Goal: Information Seeking & Learning: Learn about a topic

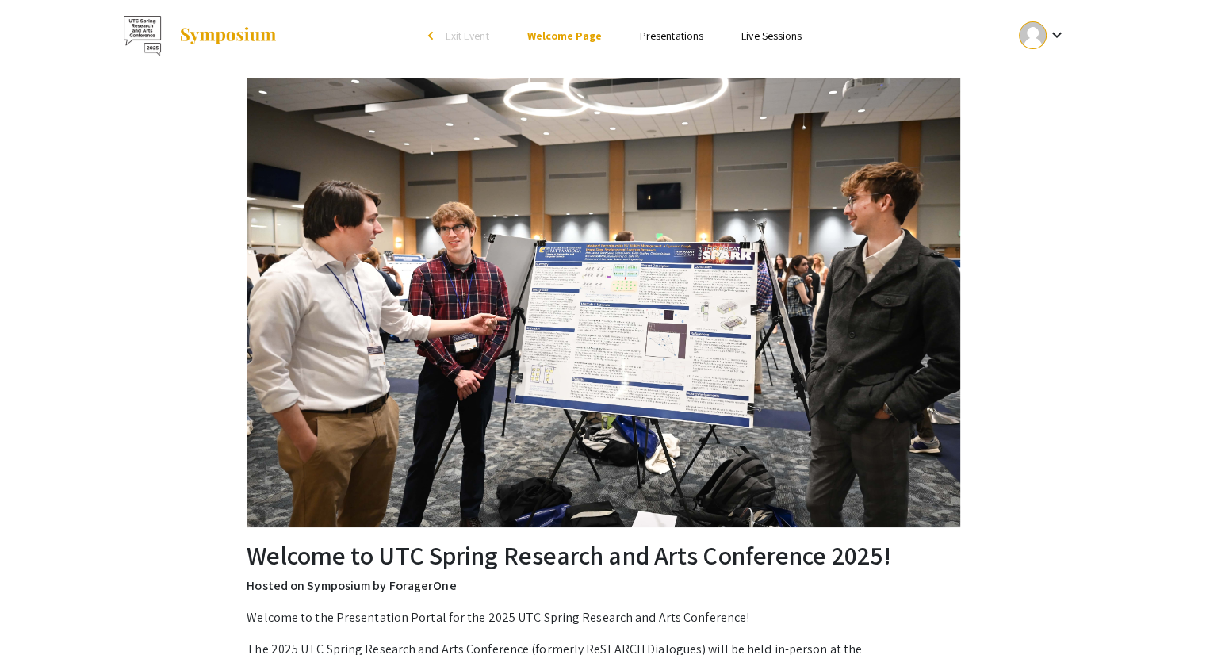
click at [669, 39] on link "Presentations" at bounding box center [671, 36] width 63 height 14
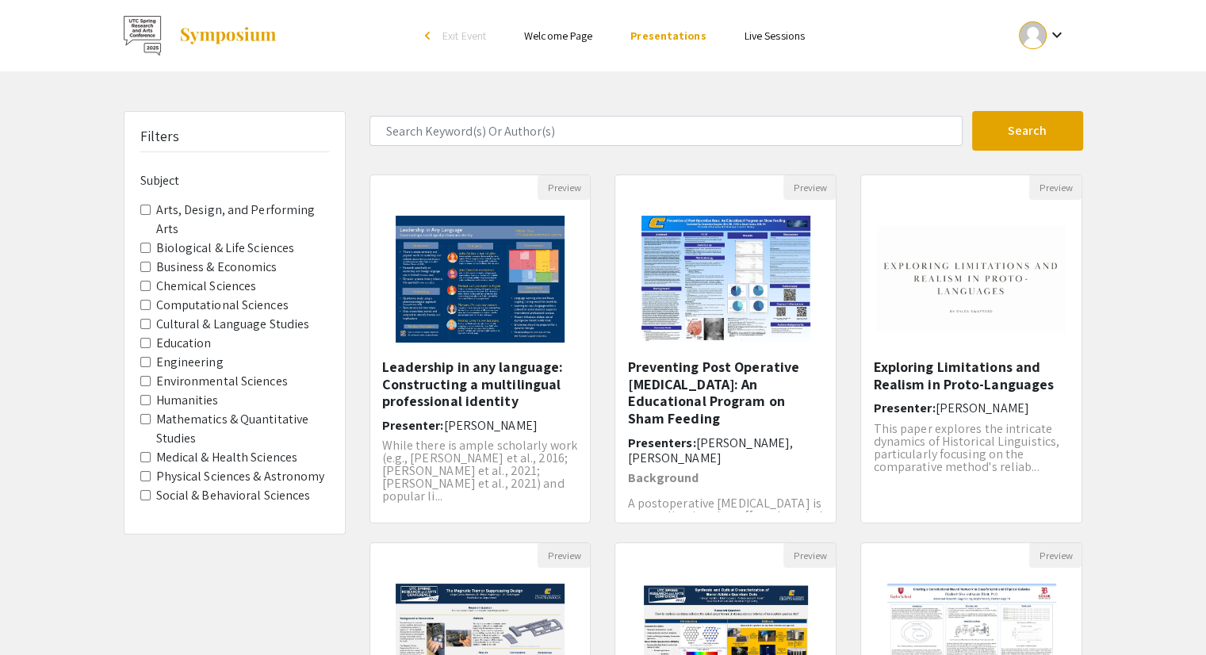
click at [144, 415] on Studies "Mathematics & Quantitative Studies" at bounding box center [145, 419] width 10 height 10
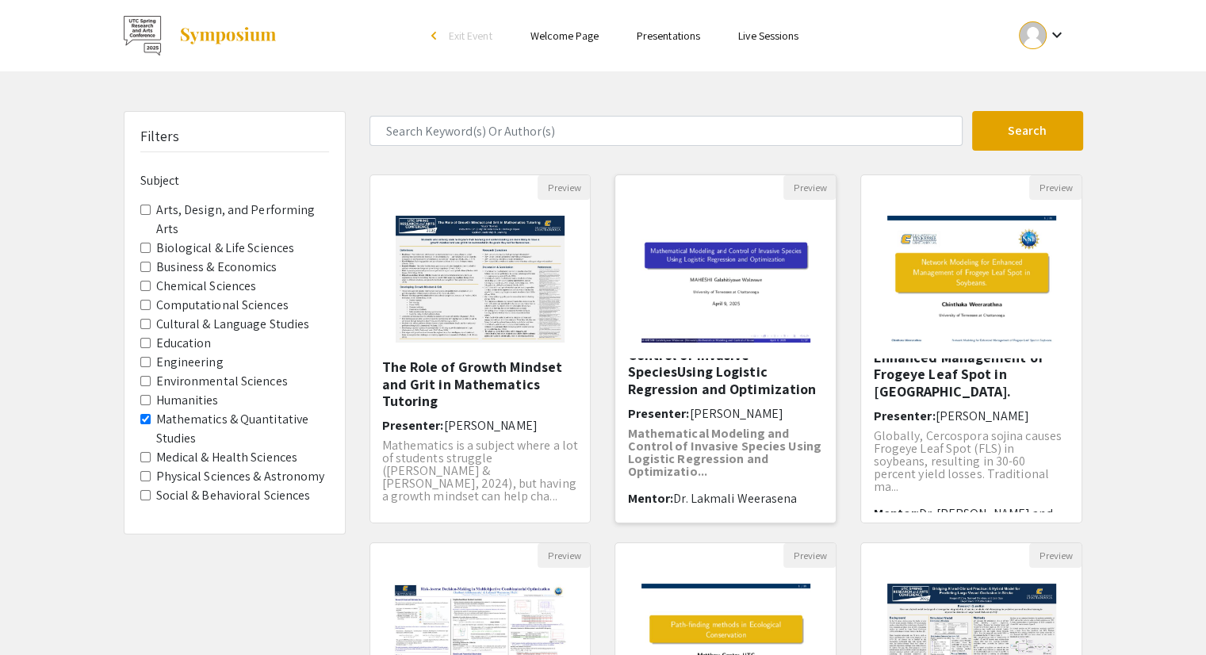
click at [726, 405] on span "[PERSON_NAME]" at bounding box center [736, 413] width 94 height 17
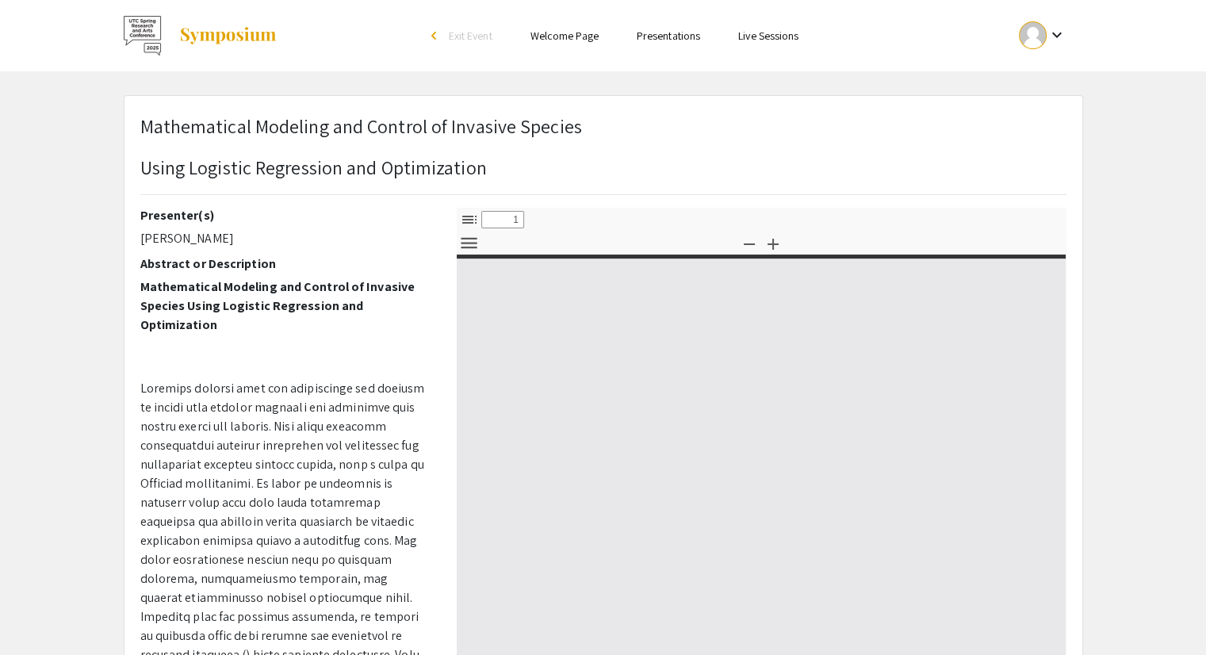
select select "custom"
type input "0"
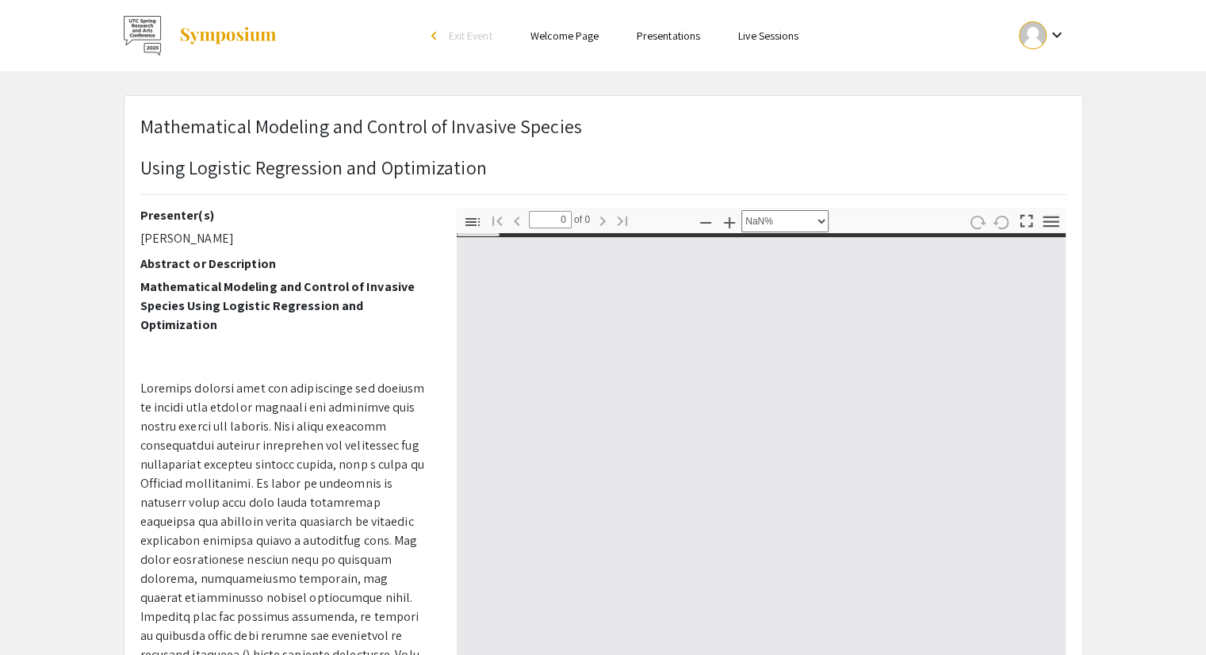
select select "auto"
type input "1"
select select "auto"
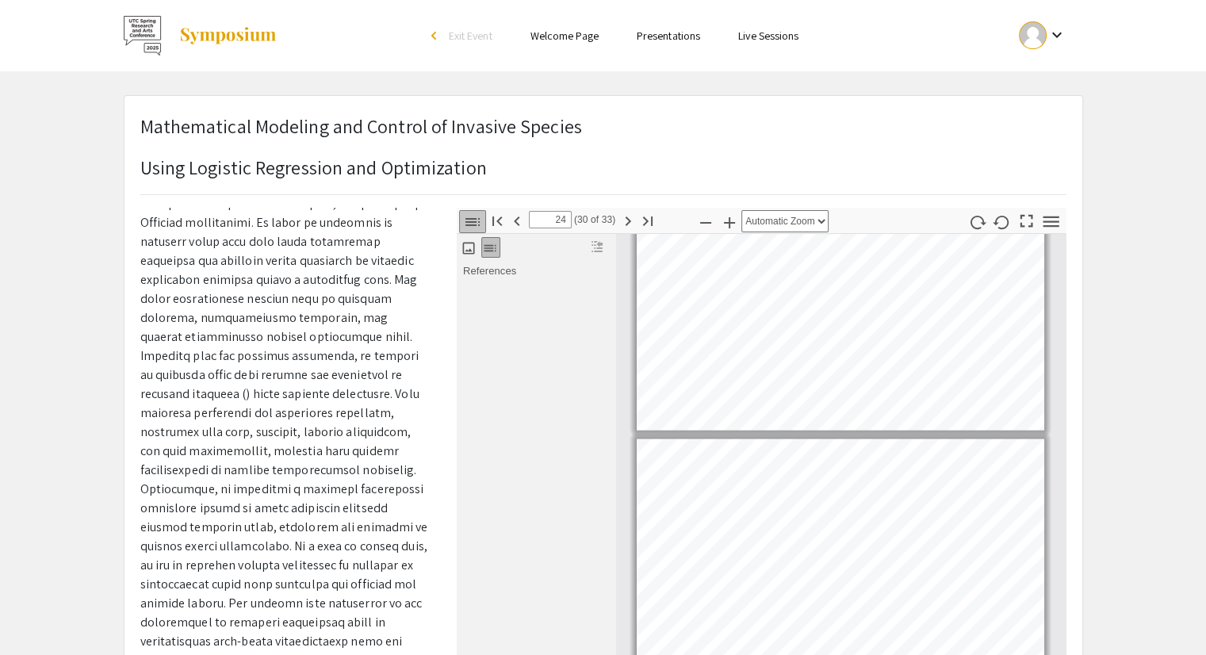
scroll to position [8887, 0]
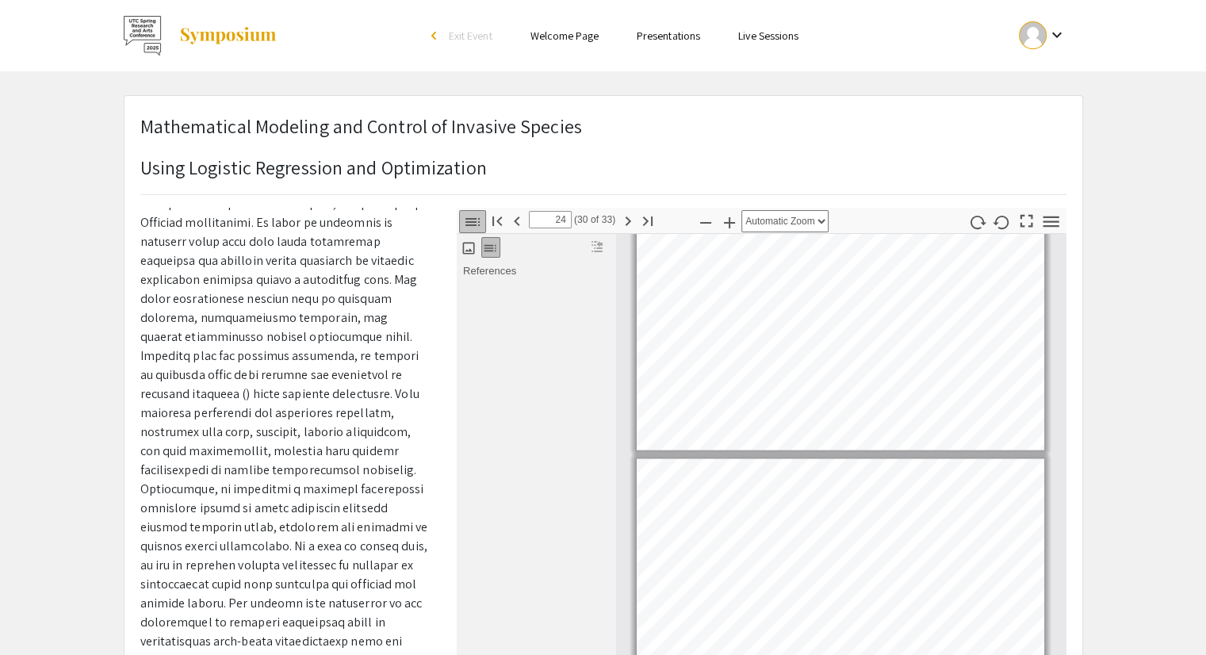
type input "23"
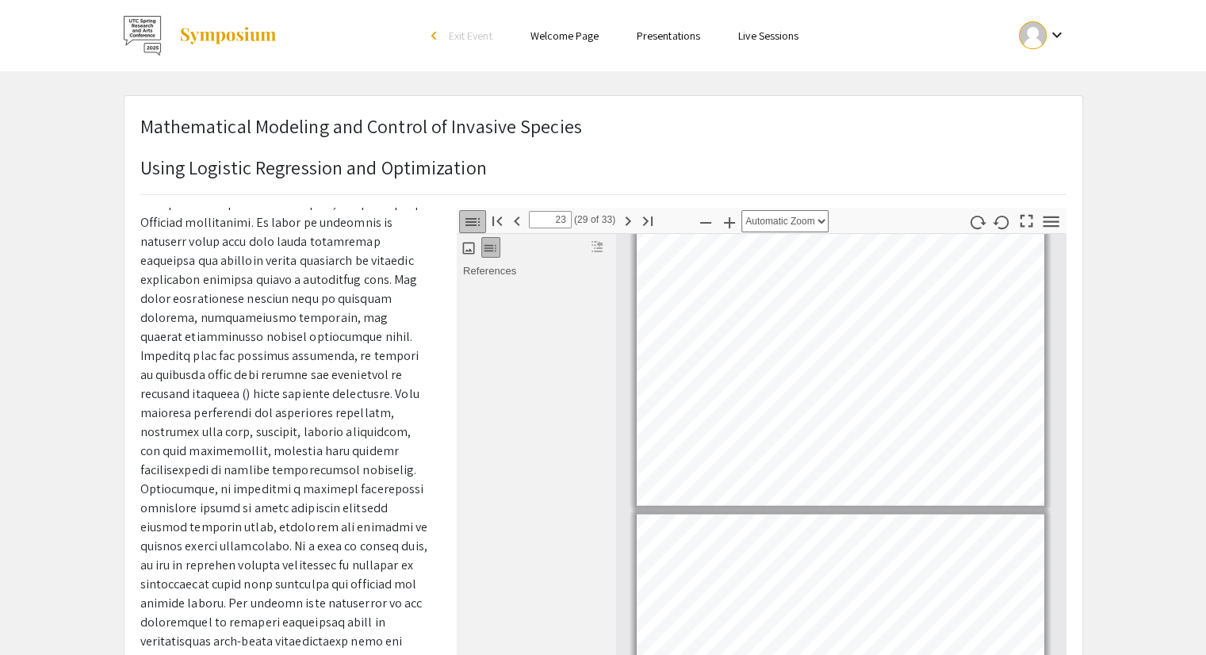
scroll to position [8808, 0]
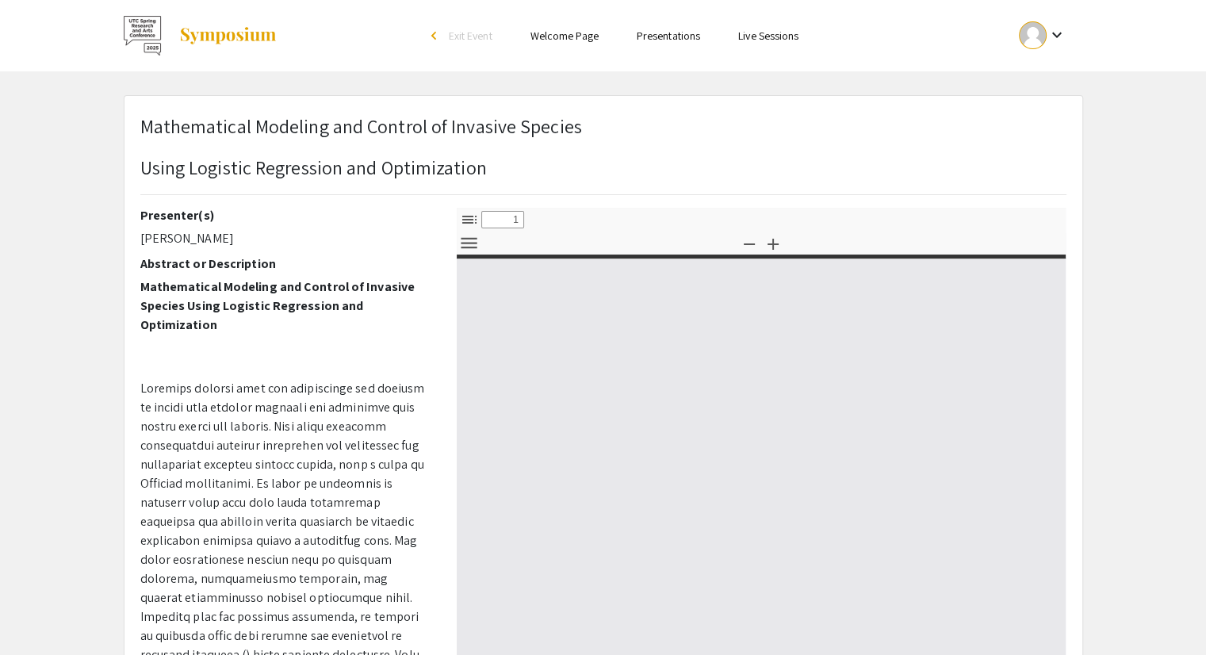
select select "custom"
type input "0"
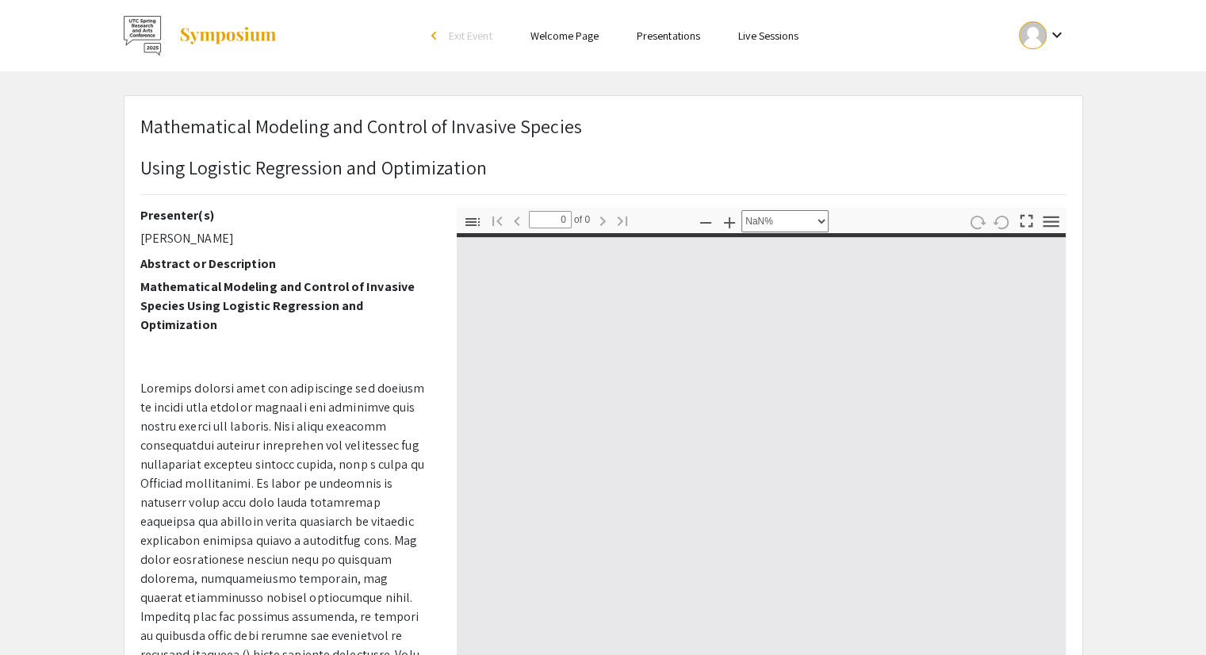
select select "auto"
type input "1"
select select "auto"
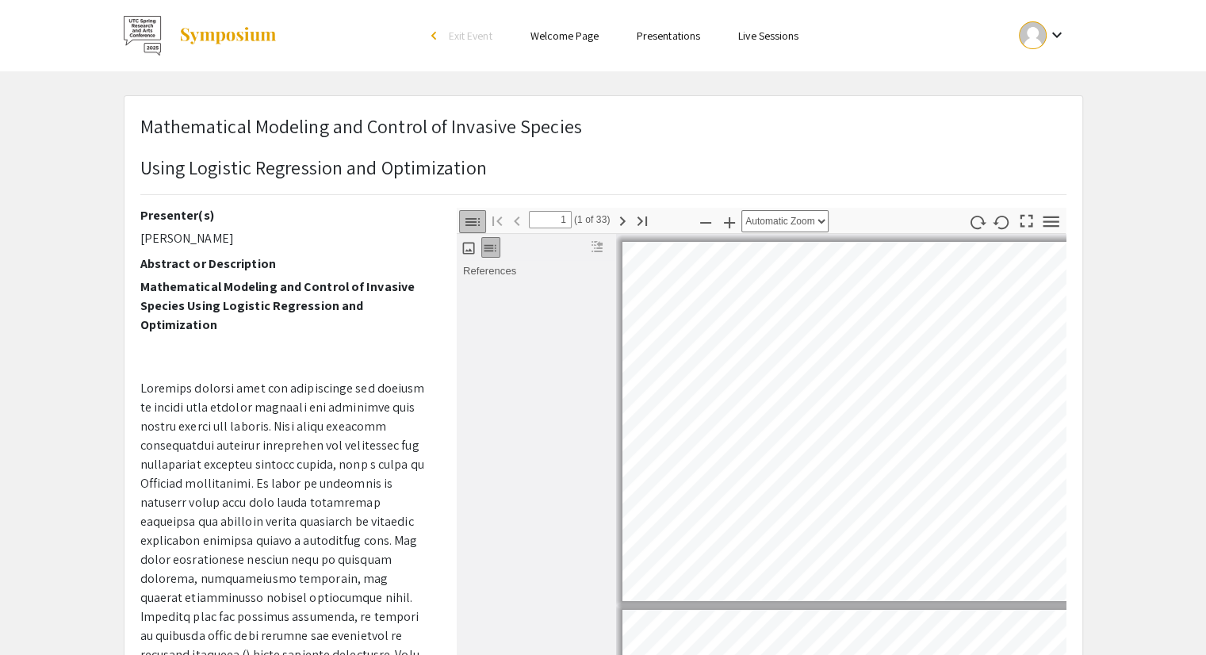
scroll to position [1, 0]
